Goal: Check status: Check status

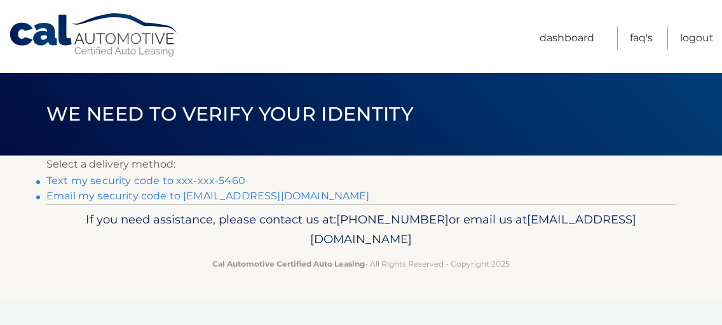
click at [667, 207] on div "If you need assistance, please contact us at: [PHONE_NUMBER] or email us at [EM…" at bounding box center [360, 239] width 629 height 71
click at [648, 38] on link "FAQ's" at bounding box center [641, 38] width 23 height 22
click at [149, 181] on link "Text my security code to xxx-xxx-5460" at bounding box center [145, 181] width 199 height 12
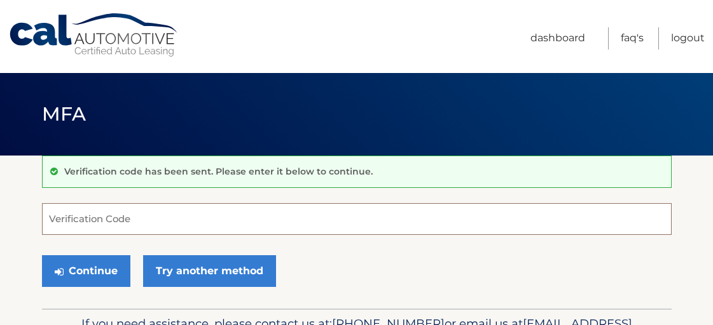
click at [128, 217] on input "Verification Code" at bounding box center [356, 219] width 629 height 32
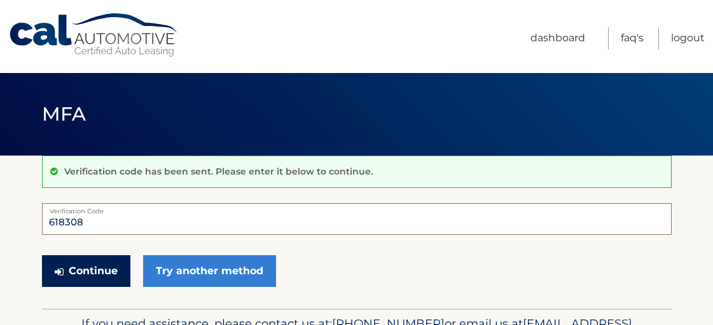
type input "618308"
click at [97, 268] on button "Continue" at bounding box center [86, 272] width 88 height 32
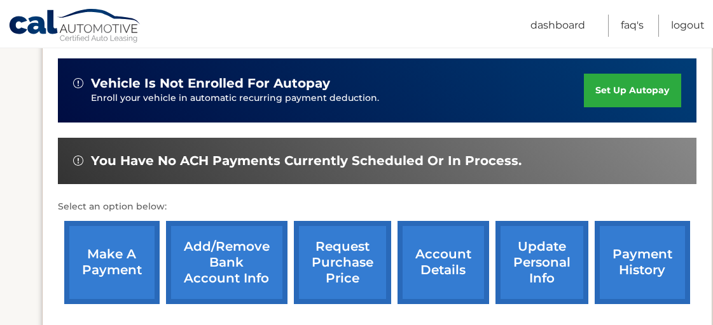
scroll to position [407, 0]
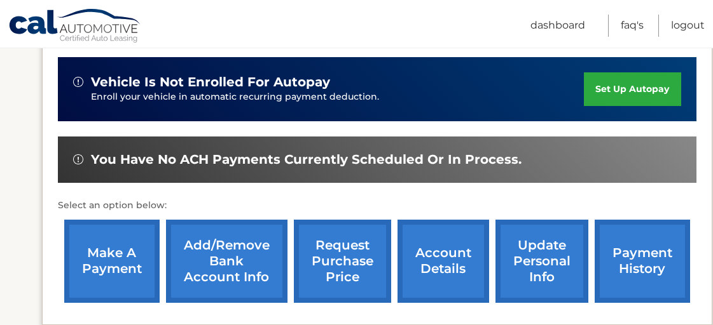
click at [606, 236] on link "payment history" at bounding box center [641, 261] width 95 height 83
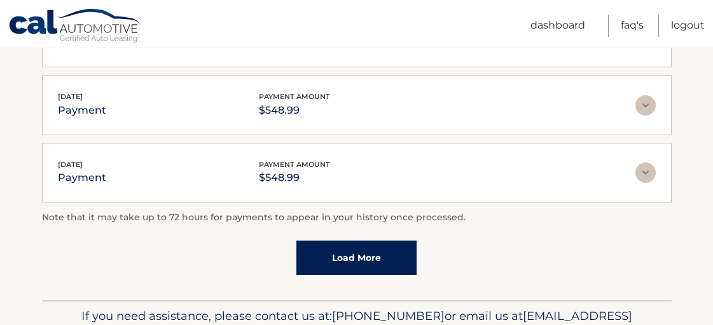
scroll to position [442, 0]
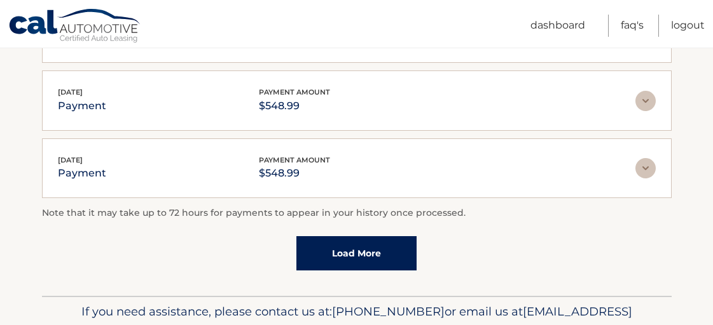
click at [363, 245] on link "Load More" at bounding box center [356, 253] width 120 height 34
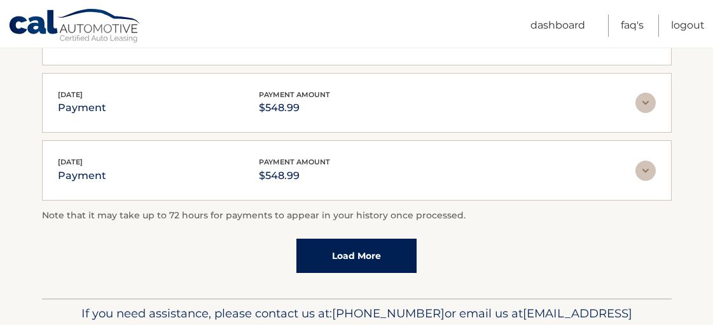
scroll to position [509, 0]
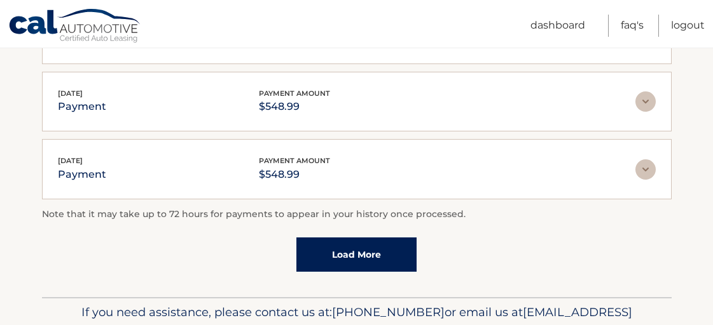
click at [369, 246] on link "Load More" at bounding box center [356, 255] width 120 height 34
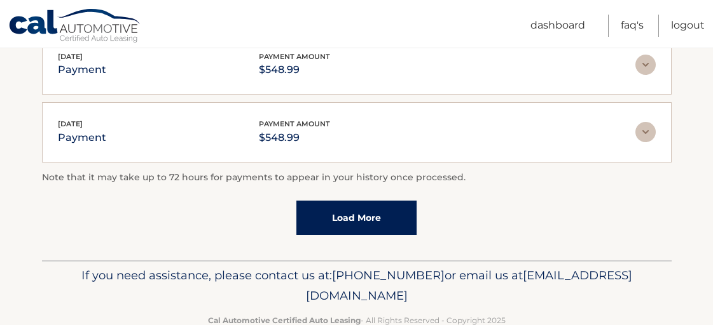
scroll to position [886, 0]
click at [353, 212] on link "Load More" at bounding box center [356, 217] width 120 height 34
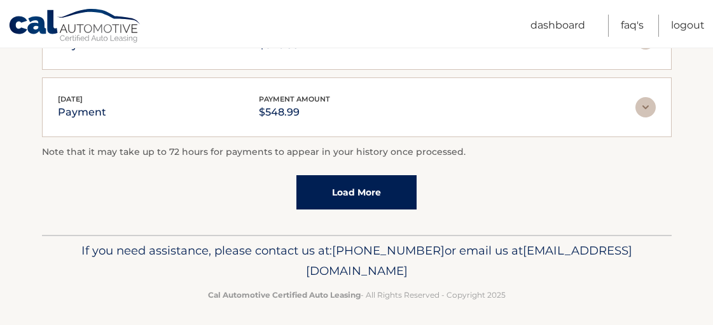
scroll to position [1247, 0]
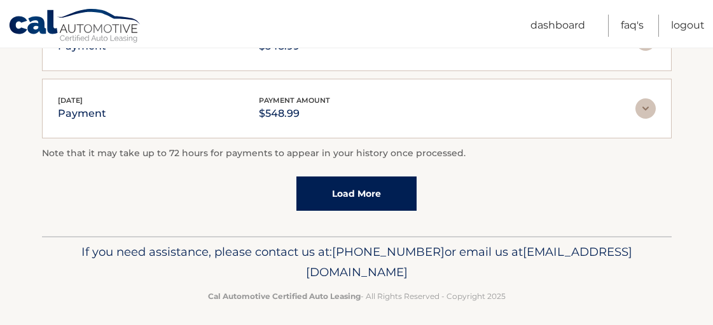
click at [378, 188] on link "Load More" at bounding box center [356, 194] width 120 height 34
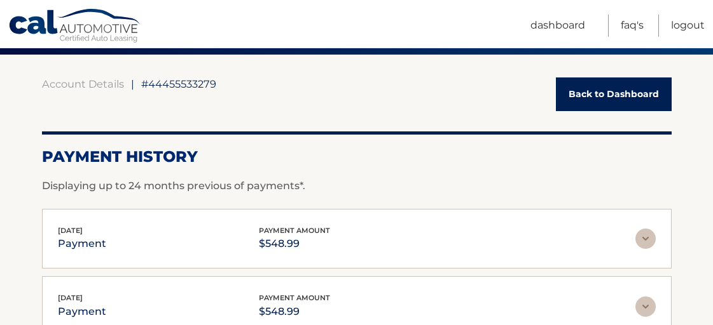
scroll to position [100, 0]
